Goal: Check status: Check status

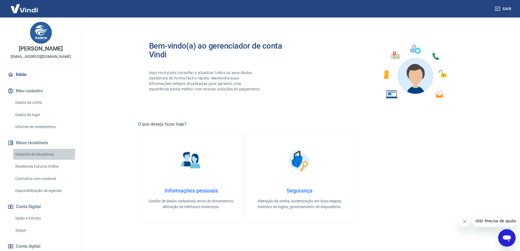
click at [44, 153] on link "Relatório de Recebíveis" at bounding box center [44, 154] width 62 height 11
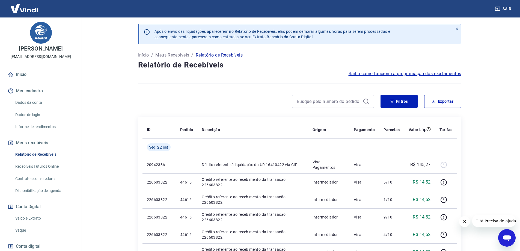
click at [24, 74] on link "Início" at bounding box center [41, 75] width 69 height 12
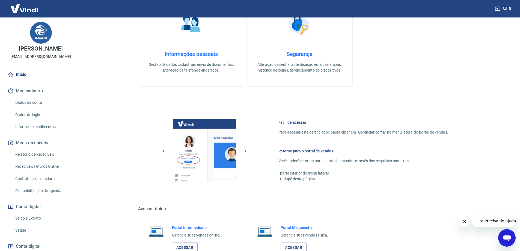
scroll to position [175, 0]
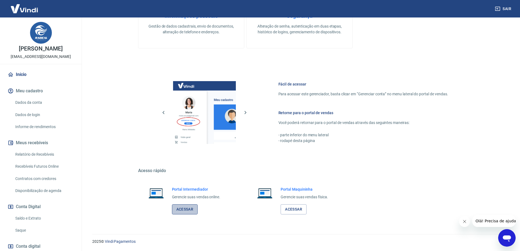
click at [182, 210] on link "Acessar" at bounding box center [185, 209] width 26 height 10
